Goal: Task Accomplishment & Management: Manage account settings

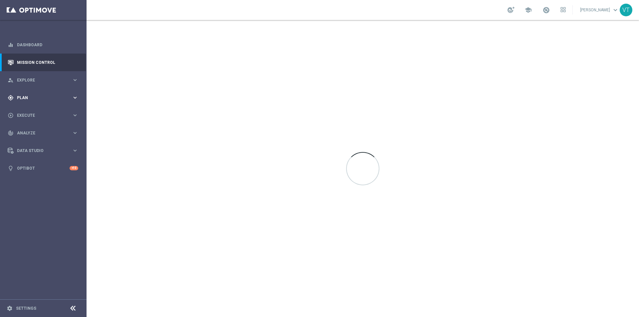
click at [29, 98] on span "Plan" at bounding box center [44, 98] width 55 height 4
click at [35, 111] on link "Target Groups" at bounding box center [43, 111] width 52 height 5
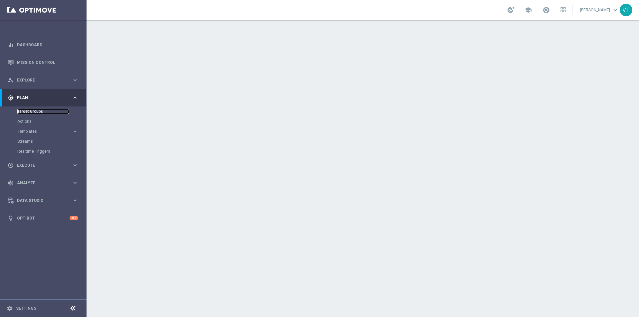
click at [35, 112] on link "Target Groups" at bounding box center [43, 111] width 52 height 5
click at [35, 110] on link "Target Groups" at bounding box center [43, 111] width 52 height 5
drag, startPoint x: 34, startPoint y: 100, endPoint x: 34, endPoint y: 109, distance: 9.0
click at [34, 101] on div "gps_fixed Plan" at bounding box center [40, 98] width 64 height 6
click at [34, 112] on accordion "equalizer Dashboard Mission Control" at bounding box center [43, 106] width 86 height 141
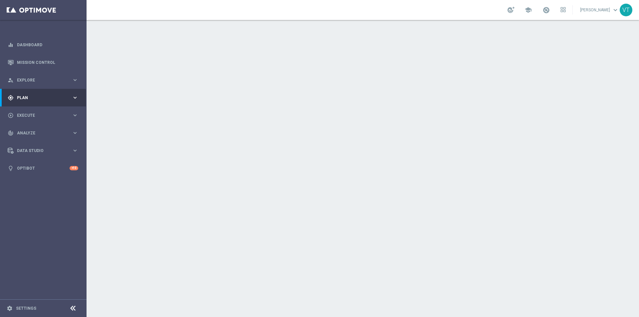
drag, startPoint x: 34, startPoint y: 112, endPoint x: 29, endPoint y: 99, distance: 14.5
click at [29, 99] on span "Plan" at bounding box center [44, 98] width 55 height 4
click at [31, 98] on span "Plan" at bounding box center [44, 98] width 55 height 4
click at [30, 98] on span "Plan" at bounding box center [44, 98] width 55 height 4
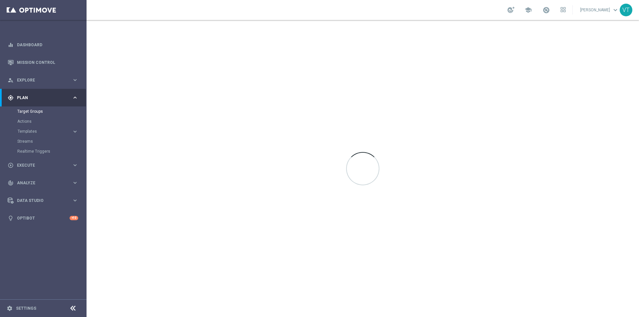
click at [41, 108] on div "Target Groups" at bounding box center [51, 111] width 69 height 10
click at [41, 112] on link "Target Groups" at bounding box center [43, 111] width 52 height 5
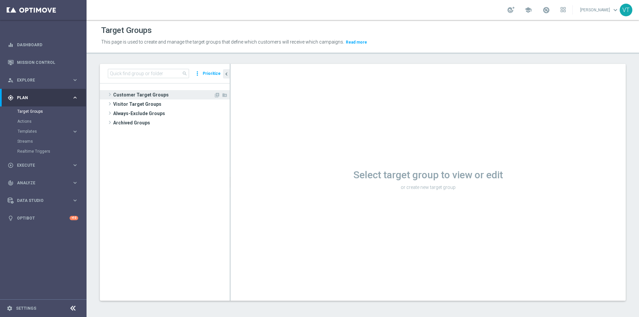
click at [137, 97] on span "Customer Target Groups" at bounding box center [163, 94] width 101 height 9
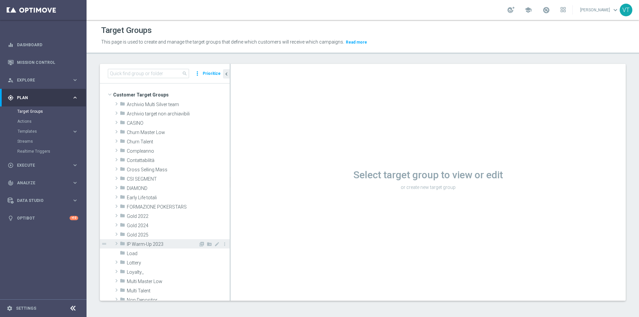
scroll to position [100, 0]
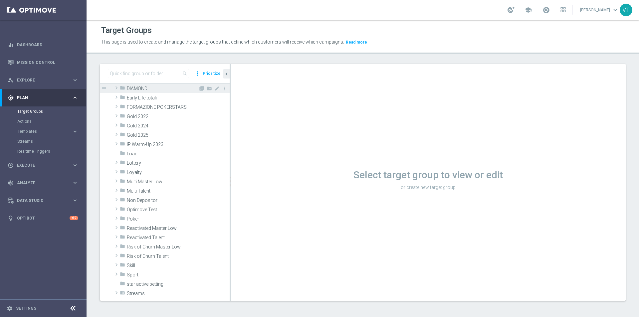
click at [138, 89] on span "DIAMOND" at bounding box center [163, 89] width 72 height 6
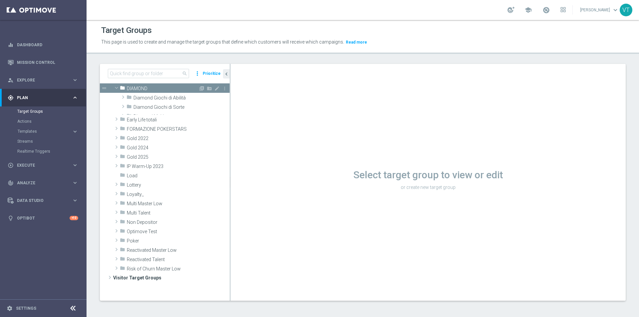
scroll to position [0, 0]
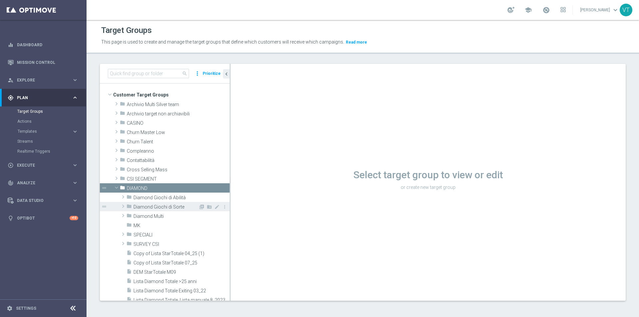
click at [167, 207] on span "Diamond Giochi di Sorte" at bounding box center [165, 207] width 65 height 6
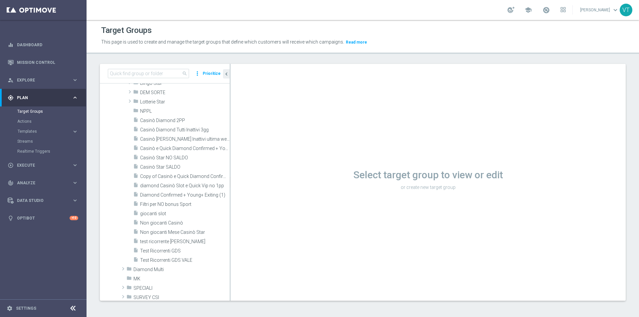
scroll to position [100, 0]
